Goal: Task Accomplishment & Management: Manage account settings

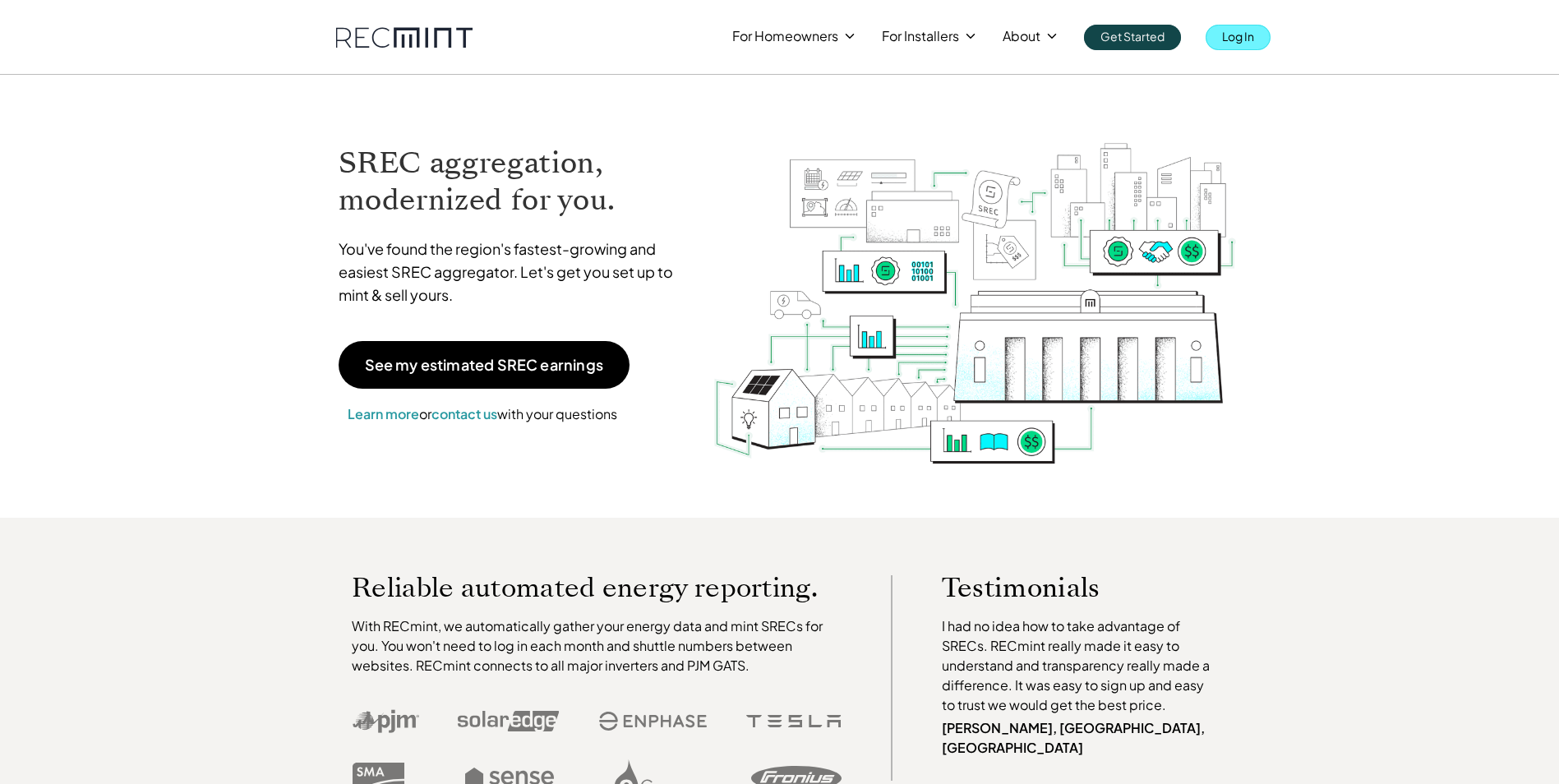
click at [1242, 36] on p "Log In" at bounding box center [1239, 36] width 32 height 23
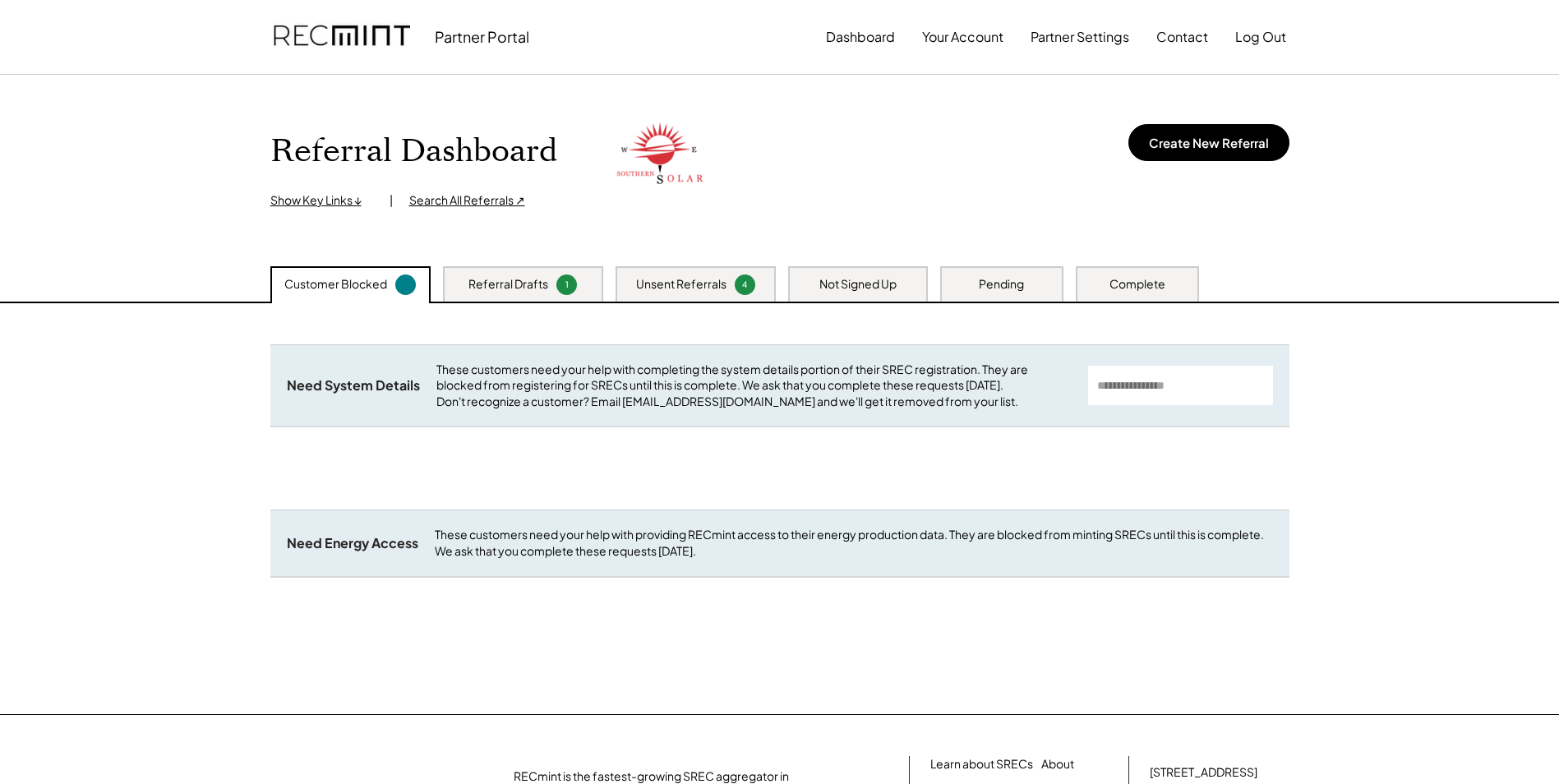
click at [642, 285] on div "Unsent Referrals" at bounding box center [681, 285] width 91 height 17
